Goal: Check status

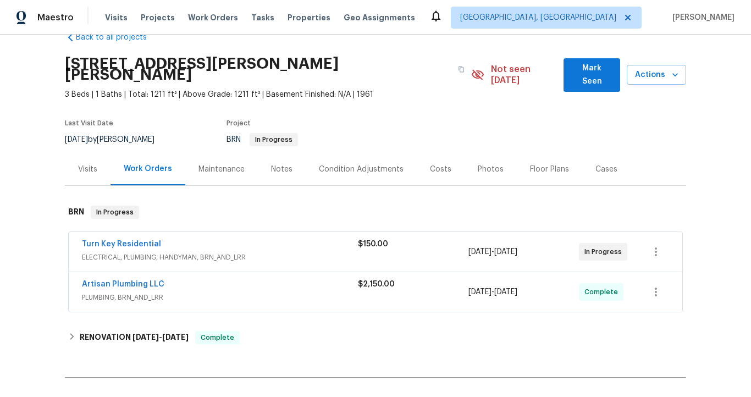
scroll to position [24, 0]
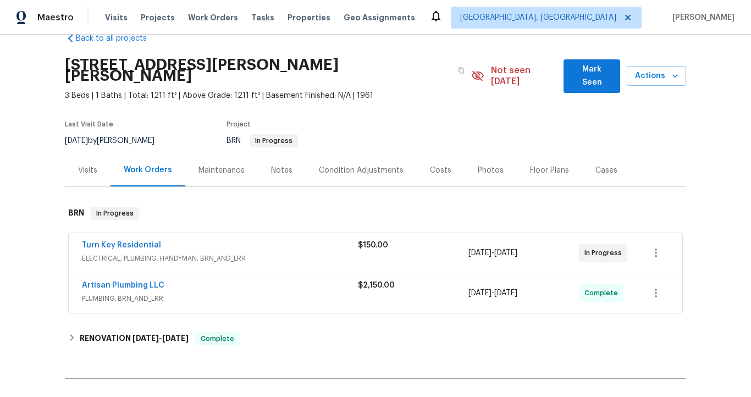
click at [197, 253] on span "ELECTRICAL, PLUMBING, HANDYMAN, BRN_AND_LRR" at bounding box center [220, 258] width 276 height 11
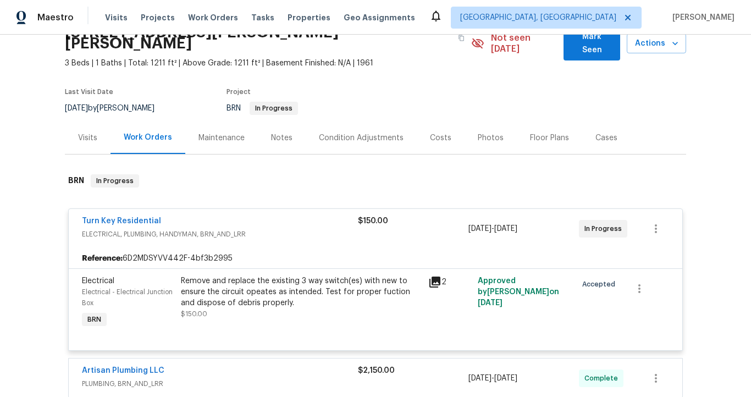
scroll to position [57, 0]
click at [146, 216] on link "Turn Key Residential" at bounding box center [121, 220] width 79 height 8
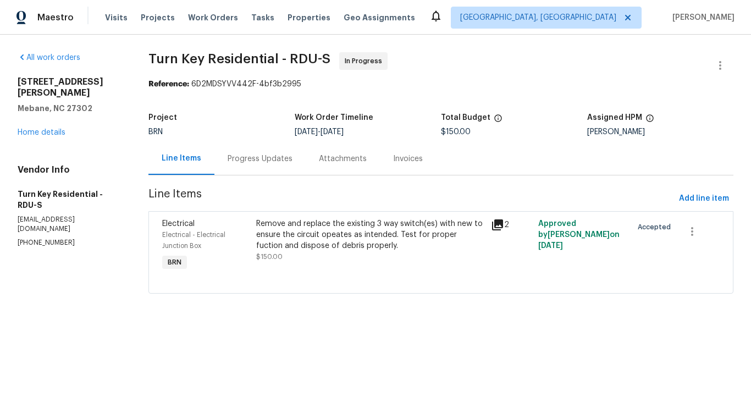
click at [259, 161] on div "Progress Updates" at bounding box center [259, 158] width 65 height 11
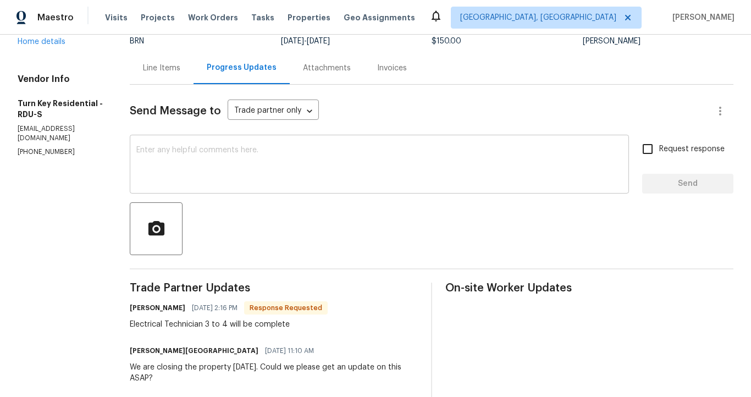
scroll to position [82, 0]
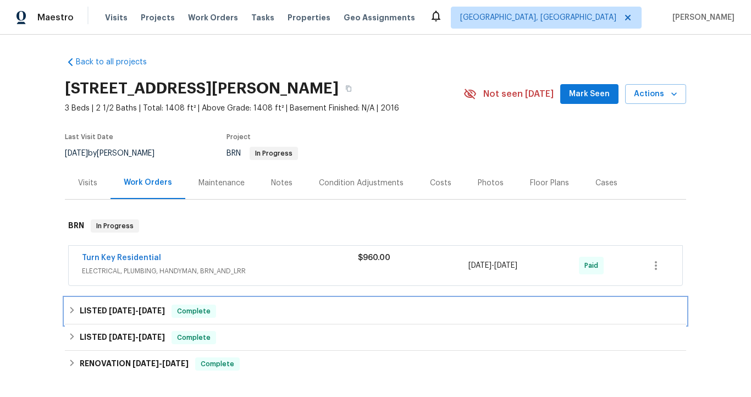
click at [145, 308] on span "[DATE]" at bounding box center [151, 311] width 26 height 8
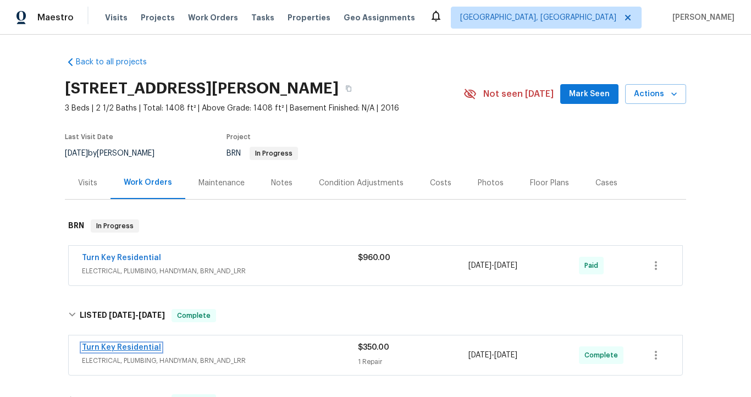
click at [149, 344] on link "Turn Key Residential" at bounding box center [121, 347] width 79 height 8
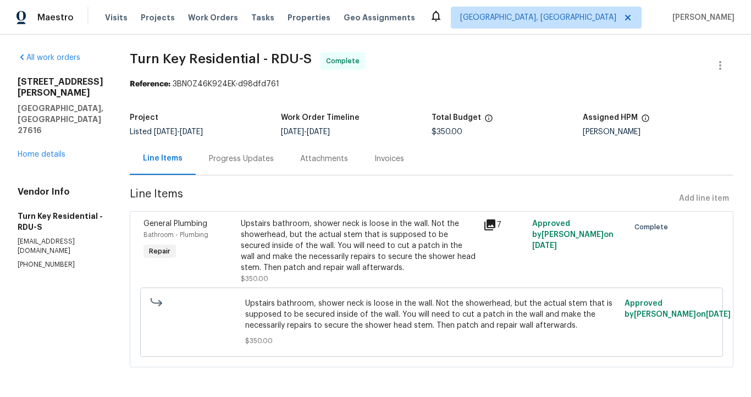
click at [404, 157] on div "Invoices" at bounding box center [389, 158] width 30 height 11
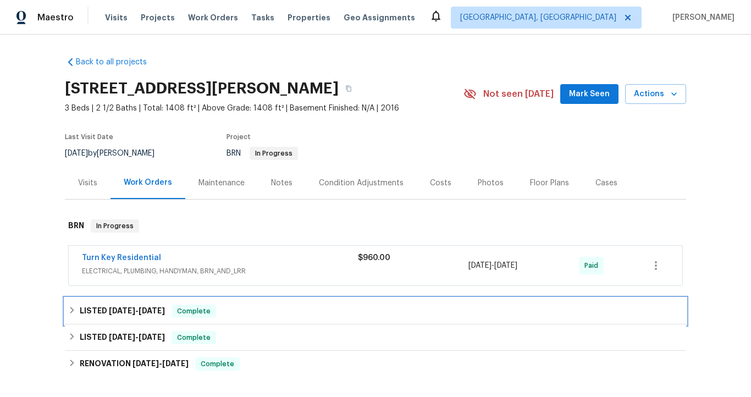
click at [110, 312] on span "[DATE]" at bounding box center [122, 311] width 26 height 8
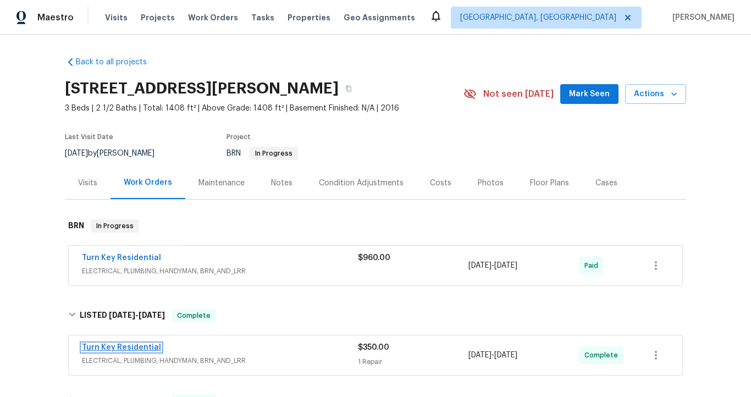
click at [131, 348] on link "Turn Key Residential" at bounding box center [121, 347] width 79 height 8
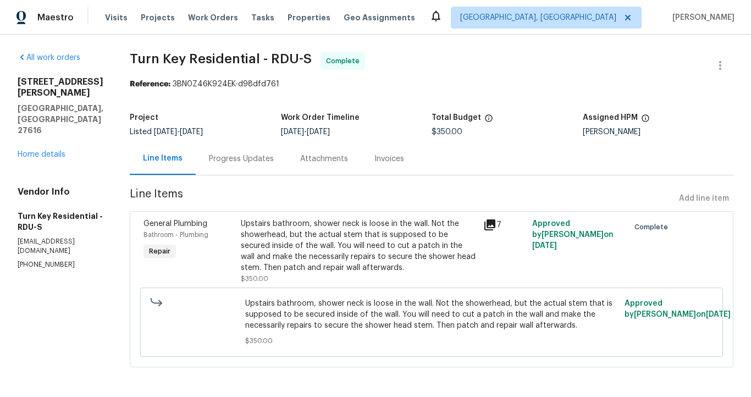
click at [404, 159] on div "Invoices" at bounding box center [389, 158] width 30 height 11
